Goal: Task Accomplishment & Management: Manage account settings

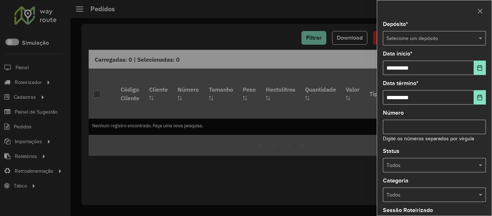
click at [402, 31] on div "Depósito * Selecione um depósito" at bounding box center [434, 34] width 103 height 24
click at [412, 37] on input "text" at bounding box center [426, 39] width 81 height 8
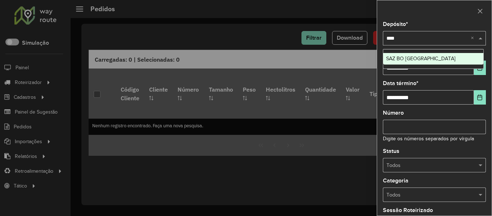
type input "*****"
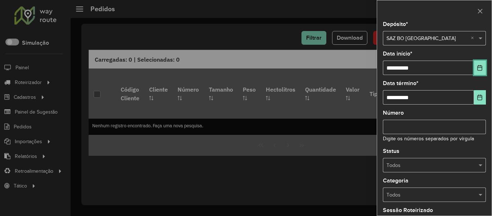
click at [476, 65] on icon "Choose Date" at bounding box center [479, 68] width 6 height 6
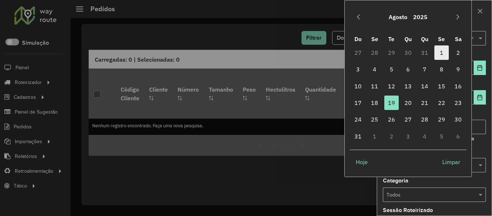
click at [444, 55] on span "1" at bounding box center [441, 52] width 14 height 14
type input "**********"
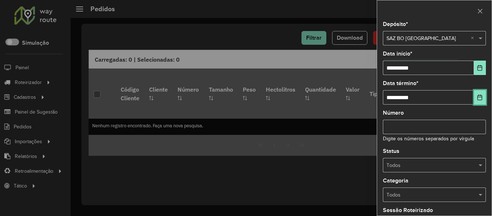
click at [474, 98] on button "Choose Date" at bounding box center [480, 97] width 12 height 14
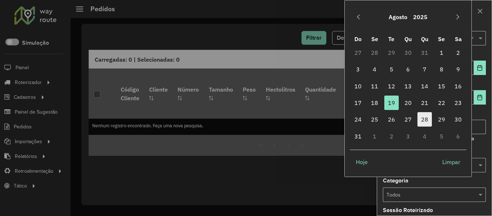
click at [420, 119] on span "28" at bounding box center [424, 119] width 14 height 14
type input "**********"
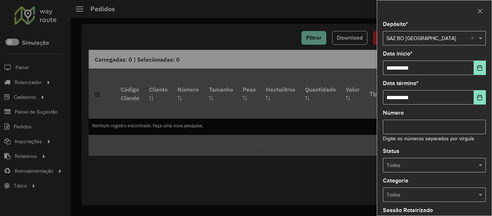
click at [431, 156] on div "Status Todos" at bounding box center [434, 160] width 103 height 24
click at [425, 166] on input "text" at bounding box center [426, 165] width 81 height 8
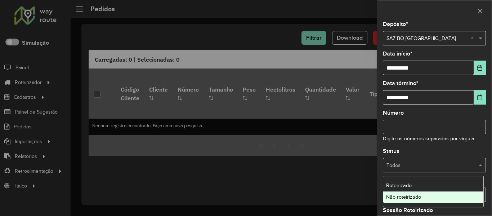
click at [411, 201] on div "Não roteirizado" at bounding box center [433, 197] width 100 height 12
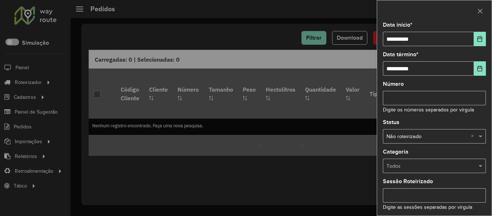
scroll to position [87, 0]
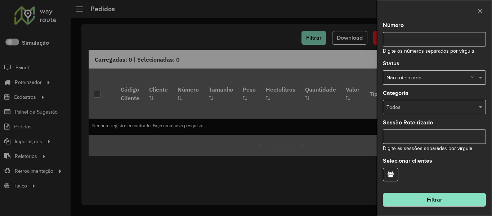
click at [447, 193] on button "Filtrar" at bounding box center [434, 200] width 103 height 14
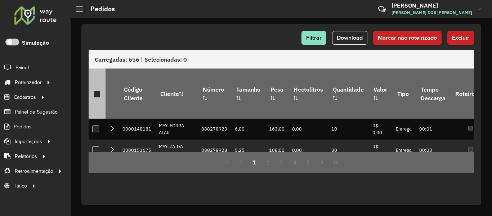
click at [97, 91] on div at bounding box center [97, 94] width 7 height 7
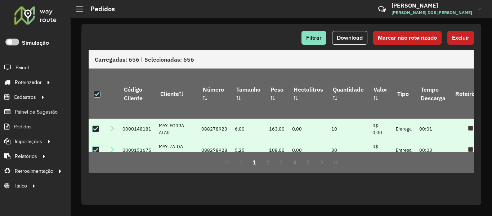
click at [459, 36] on span "Excluir" at bounding box center [460, 38] width 17 height 6
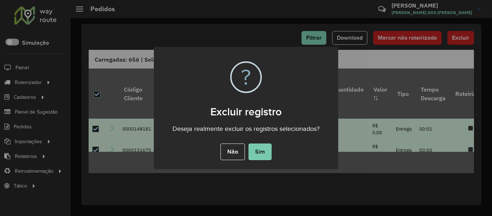
click at [267, 151] on button "Sim" at bounding box center [259, 151] width 23 height 17
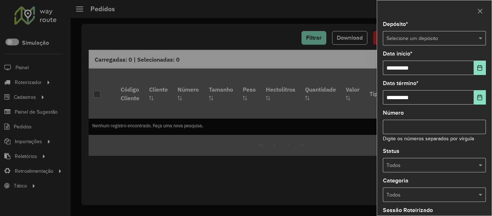
click at [425, 35] on input "text" at bounding box center [426, 39] width 81 height 8
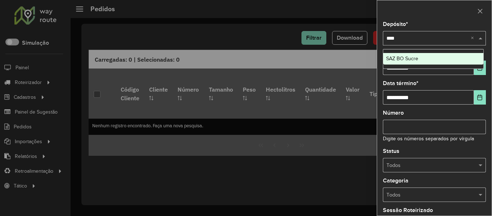
type input "*****"
click at [416, 55] on span "SAZ BO Sucre" at bounding box center [402, 58] width 32 height 6
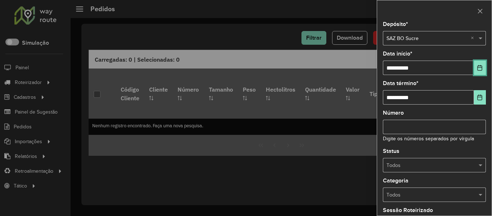
click at [478, 67] on icon "Choose Date" at bounding box center [479, 68] width 5 height 6
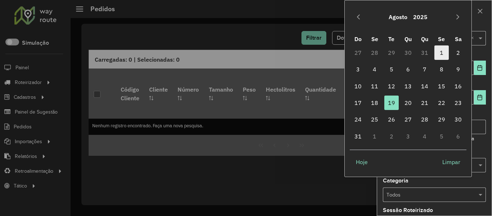
click at [438, 49] on span "1" at bounding box center [441, 52] width 14 height 14
type input "**********"
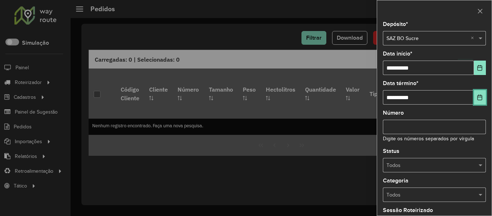
click at [478, 99] on icon "Choose Date" at bounding box center [479, 97] width 6 height 6
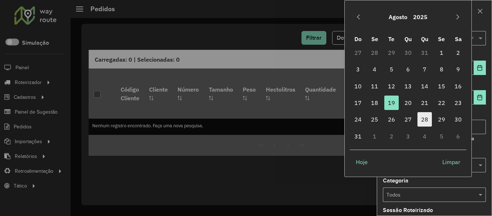
click at [427, 118] on span "28" at bounding box center [424, 119] width 14 height 14
type input "**********"
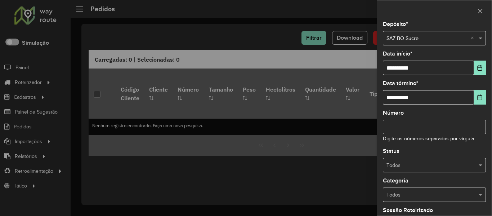
click at [449, 165] on input "text" at bounding box center [426, 165] width 81 height 8
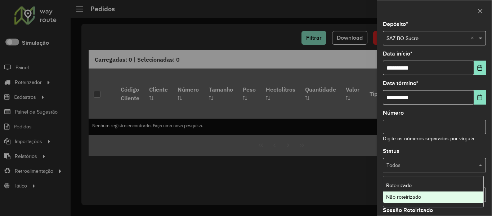
click at [424, 194] on div "Não roteirizado" at bounding box center [433, 197] width 100 height 12
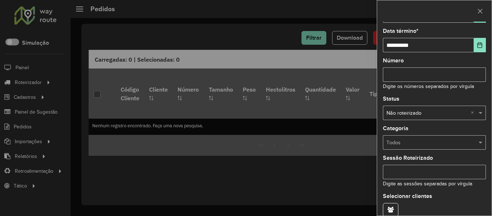
scroll to position [87, 0]
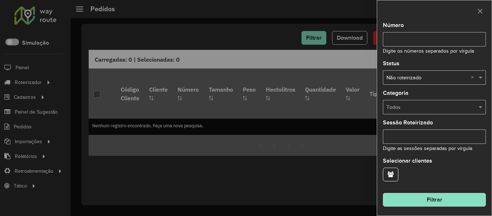
click at [447, 197] on button "Filtrar" at bounding box center [434, 200] width 103 height 14
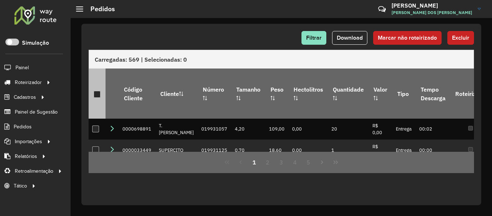
click at [99, 91] on div at bounding box center [97, 94] width 7 height 7
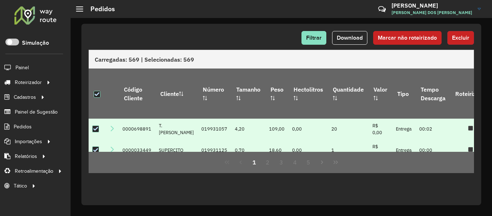
click at [465, 36] on span "Excluir" at bounding box center [460, 38] width 17 height 6
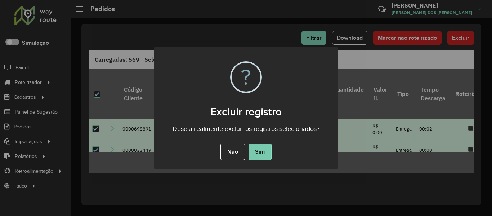
click at [252, 148] on button "Sim" at bounding box center [259, 151] width 23 height 17
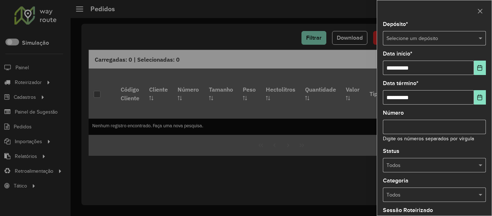
click at [415, 44] on div "Selecione um depósito" at bounding box center [434, 38] width 103 height 14
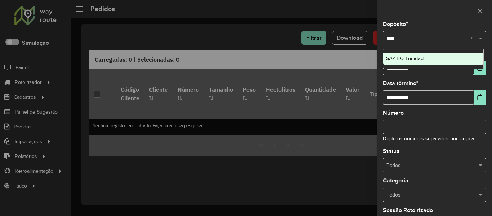
type input "*****"
click at [403, 54] on div "SAZ BO Trinidad" at bounding box center [433, 59] width 100 height 12
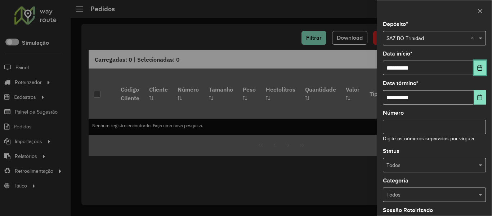
click at [481, 70] on button "Choose Date" at bounding box center [480, 67] width 12 height 14
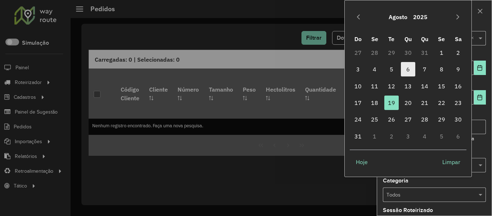
click at [415, 69] on span "6" at bounding box center [408, 69] width 14 height 14
type input "**********"
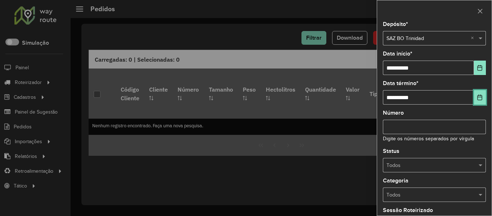
click at [475, 98] on button "Choose Date" at bounding box center [480, 97] width 12 height 14
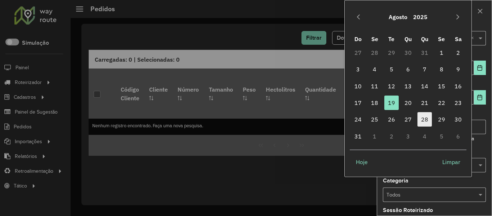
click at [426, 121] on span "28" at bounding box center [424, 119] width 14 height 14
type input "**********"
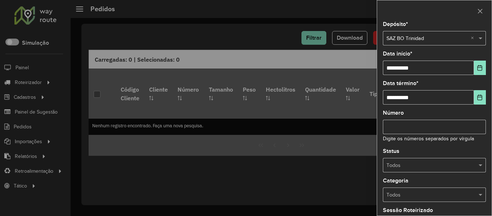
click at [451, 161] on input "text" at bounding box center [426, 165] width 81 height 8
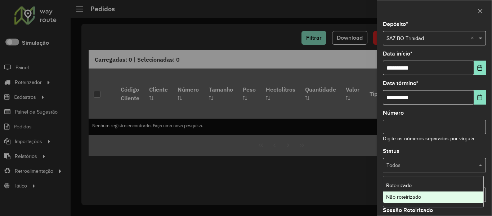
click at [435, 199] on div "Não roteirizado" at bounding box center [433, 197] width 100 height 12
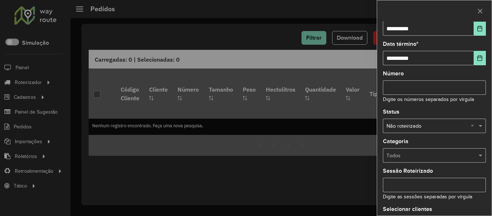
scroll to position [87, 0]
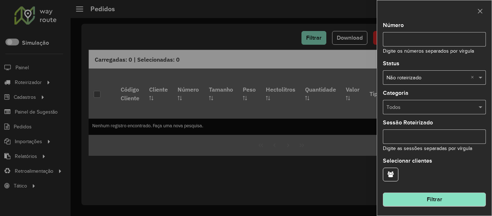
click at [444, 208] on div "**********" at bounding box center [434, 119] width 114 height 194
click at [442, 193] on button "Filtrar" at bounding box center [434, 200] width 103 height 14
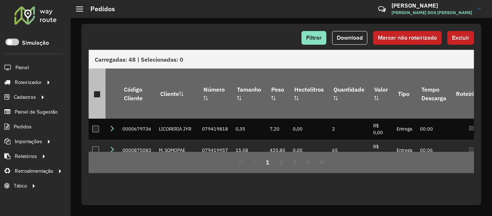
drag, startPoint x: 96, startPoint y: 91, endPoint x: 101, endPoint y: 85, distance: 7.9
click at [97, 91] on div at bounding box center [97, 94] width 7 height 7
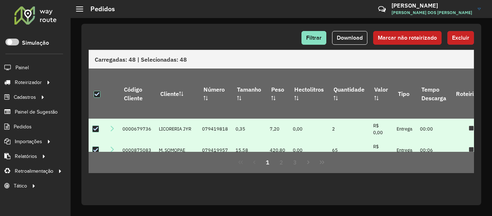
click at [456, 40] on span "Excluir" at bounding box center [460, 38] width 17 height 6
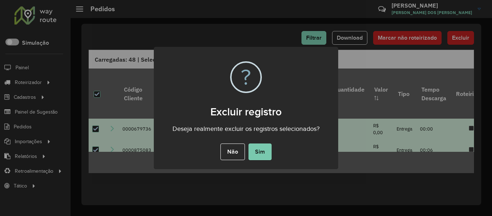
drag, startPoint x: 262, startPoint y: 152, endPoint x: 251, endPoint y: 118, distance: 36.1
click at [262, 151] on button "Sim" at bounding box center [259, 151] width 23 height 17
